Goal: Task Accomplishment & Management: Complete application form

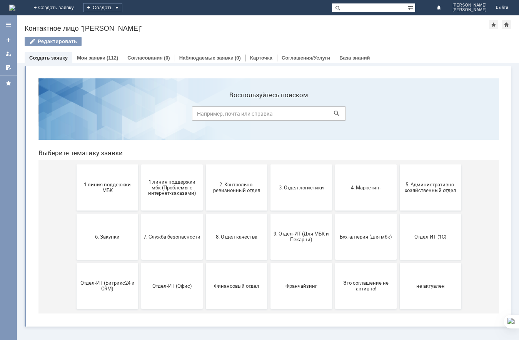
click at [108, 62] on div "Мои заявки (112)" at bounding box center [97, 57] width 50 height 11
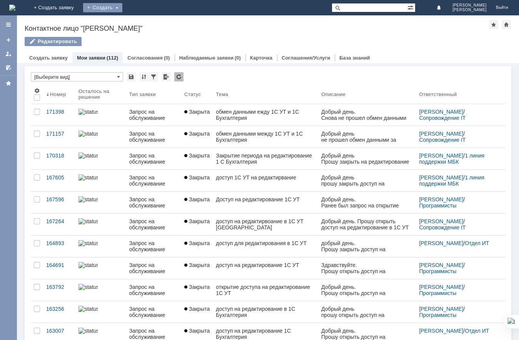
click at [122, 5] on div "Создать" at bounding box center [102, 7] width 39 height 9
click at [143, 20] on link "Заявка" at bounding box center [114, 22] width 58 height 9
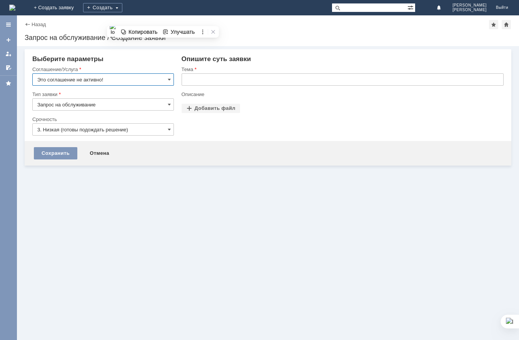
click at [250, 76] on input "text" at bounding box center [343, 79] width 322 height 12
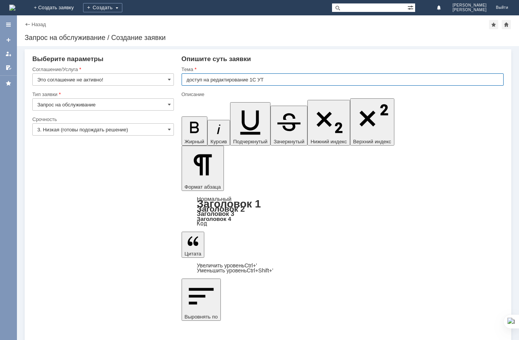
type input "доступ на редактирование 1С УТ"
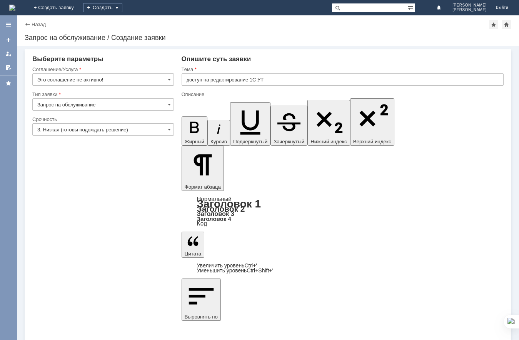
click at [86, 71] on div "Соглашение/Услуга" at bounding box center [102, 69] width 140 height 5
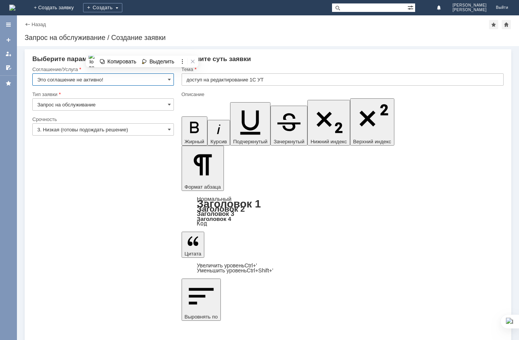
click at [86, 77] on input "Это соглашение не активно!" at bounding box center [103, 79] width 142 height 12
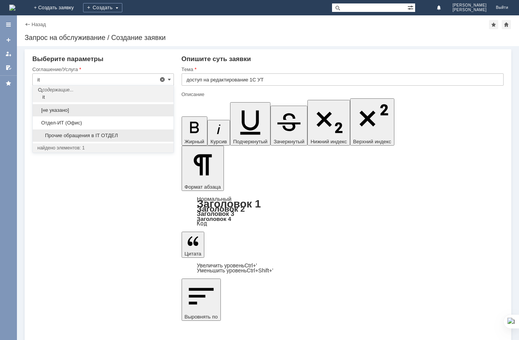
click at [89, 139] on div "Прочие обращения в IT ОТДЕЛ" at bounding box center [103, 136] width 141 height 12
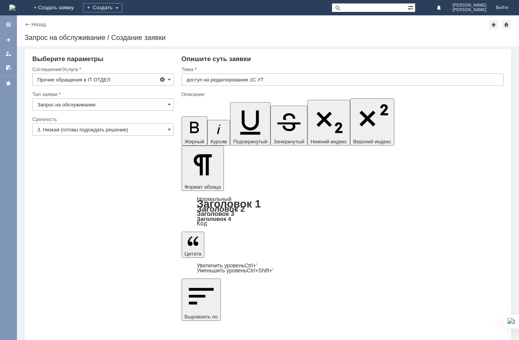
type input "Прочие обращения в IT ОТДЕЛ"
click at [76, 124] on input "3. Низкая (готовы подождать решение)" at bounding box center [103, 129] width 142 height 12
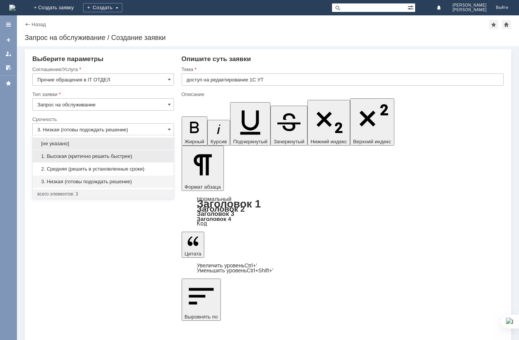
drag, startPoint x: 68, startPoint y: 157, endPoint x: 140, endPoint y: 151, distance: 71.8
click at [69, 157] on span "1. Высокая (критично решить быстрее)" at bounding box center [103, 156] width 132 height 6
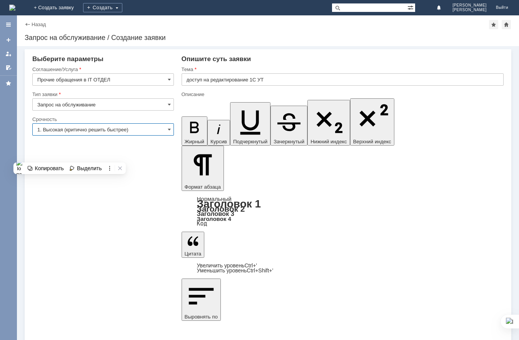
type input "1. Высокая (критично решить быстрее)"
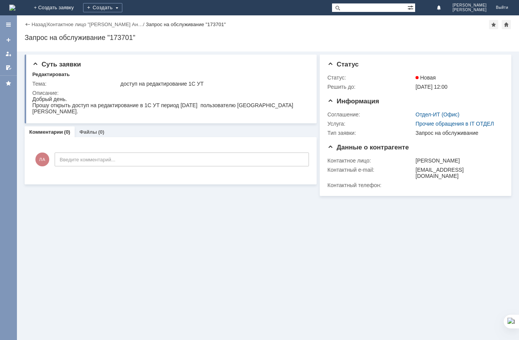
click at [175, 197] on div "Суть заявки Редактировать Тема: доступ на редактирование 1С УТ Описание: Коммен…" at bounding box center [268, 196] width 502 height 289
drag, startPoint x: 149, startPoint y: 231, endPoint x: 133, endPoint y: 199, distance: 36.1
click at [142, 221] on div "Суть заявки Редактировать Тема: доступ на редактирование 1С УТ Описание: Коммен…" at bounding box center [268, 196] width 502 height 289
click at [43, 22] on link "Назад" at bounding box center [39, 25] width 14 height 6
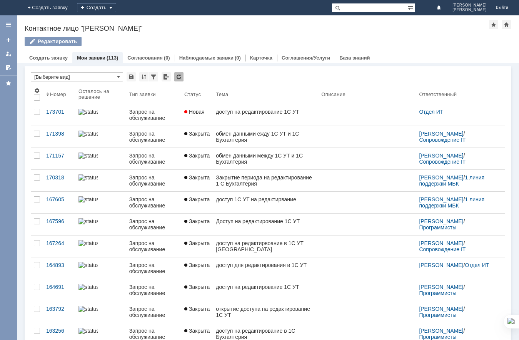
drag, startPoint x: 160, startPoint y: 41, endPoint x: 184, endPoint y: 5, distance: 43.3
click at [160, 38] on div "Редактировать" at bounding box center [268, 45] width 487 height 16
